Goal: Transaction & Acquisition: Purchase product/service

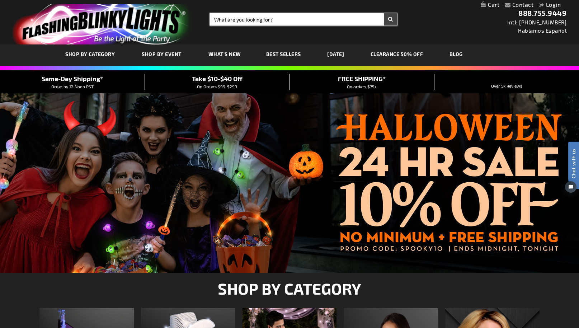
click at [260, 16] on input "Search" at bounding box center [303, 19] width 187 height 12
type input "moon light"
click at [384, 13] on button "Search" at bounding box center [390, 19] width 13 height 12
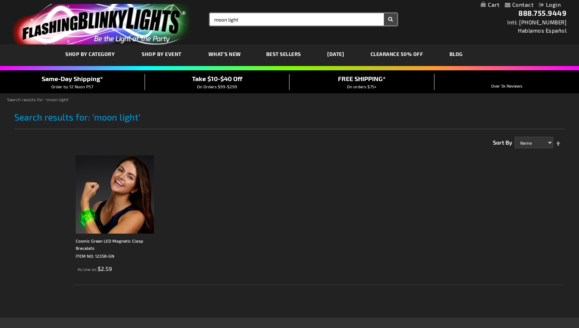
type input "moon light"
click at [249, 19] on input "moon light" at bounding box center [303, 19] width 187 height 12
